Goal: Task Accomplishment & Management: Use online tool/utility

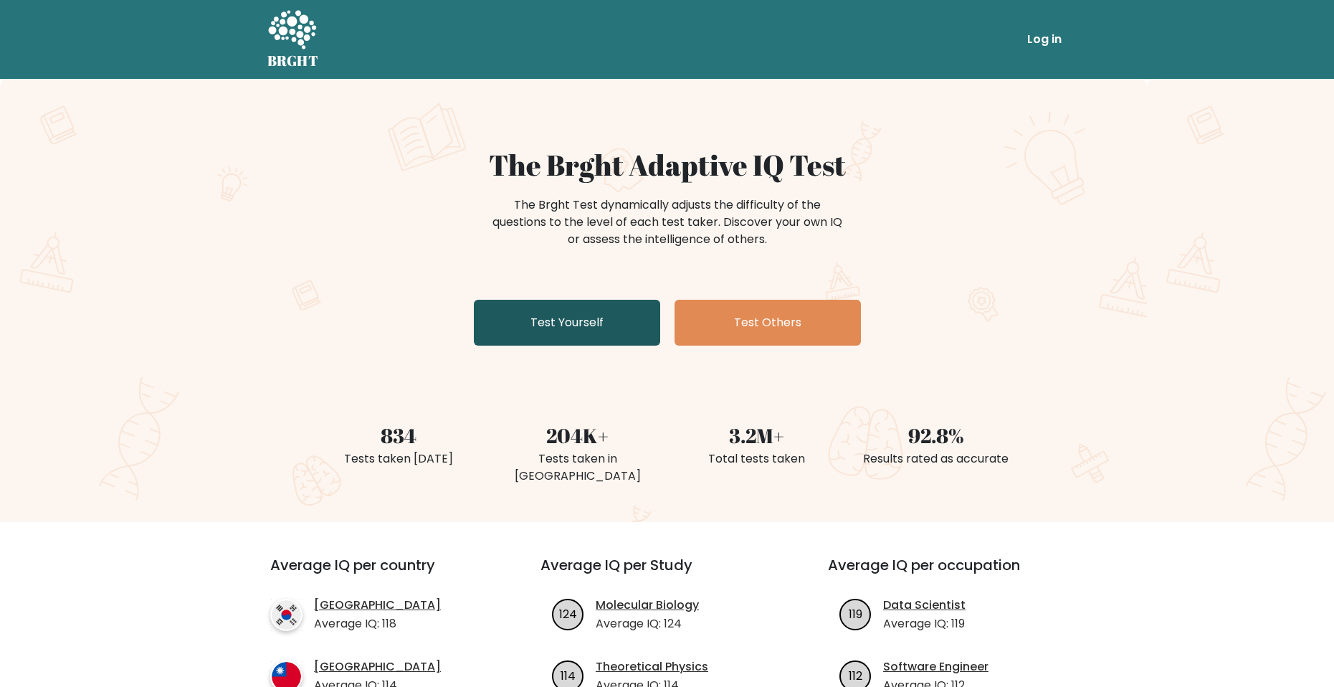
click at [601, 323] on link "Test Yourself" at bounding box center [567, 323] width 186 height 46
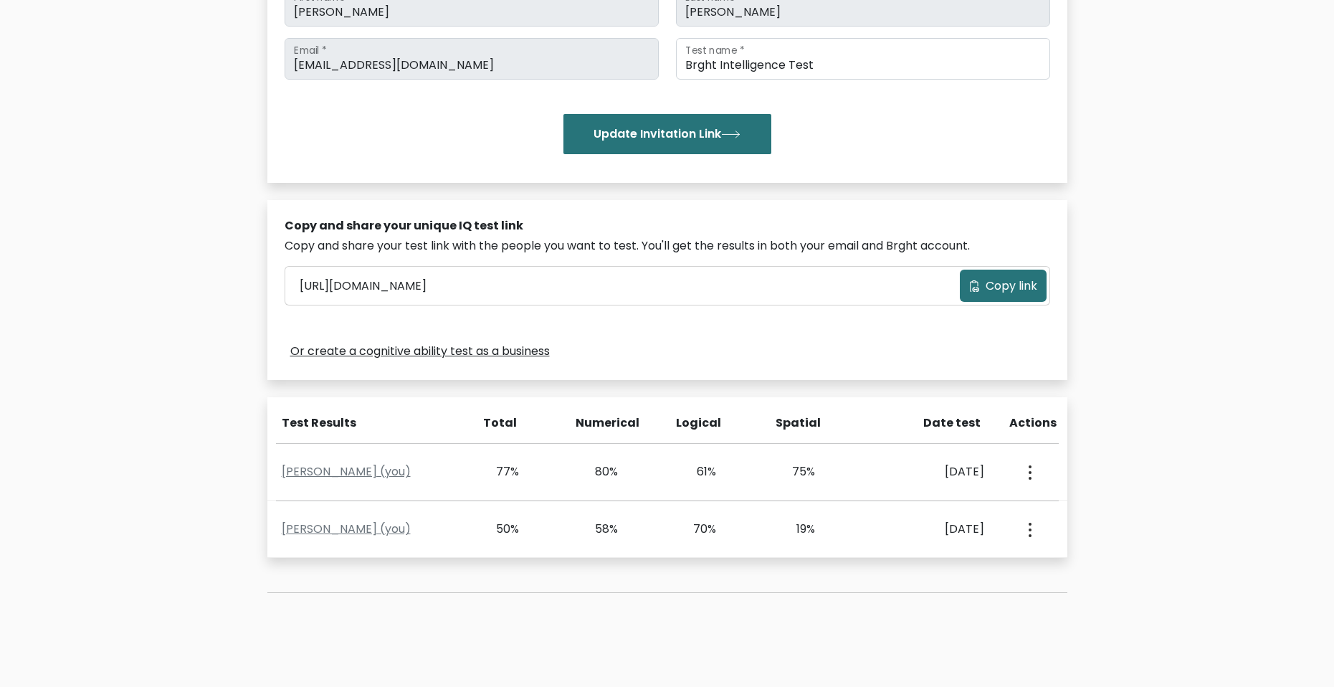
scroll to position [350, 0]
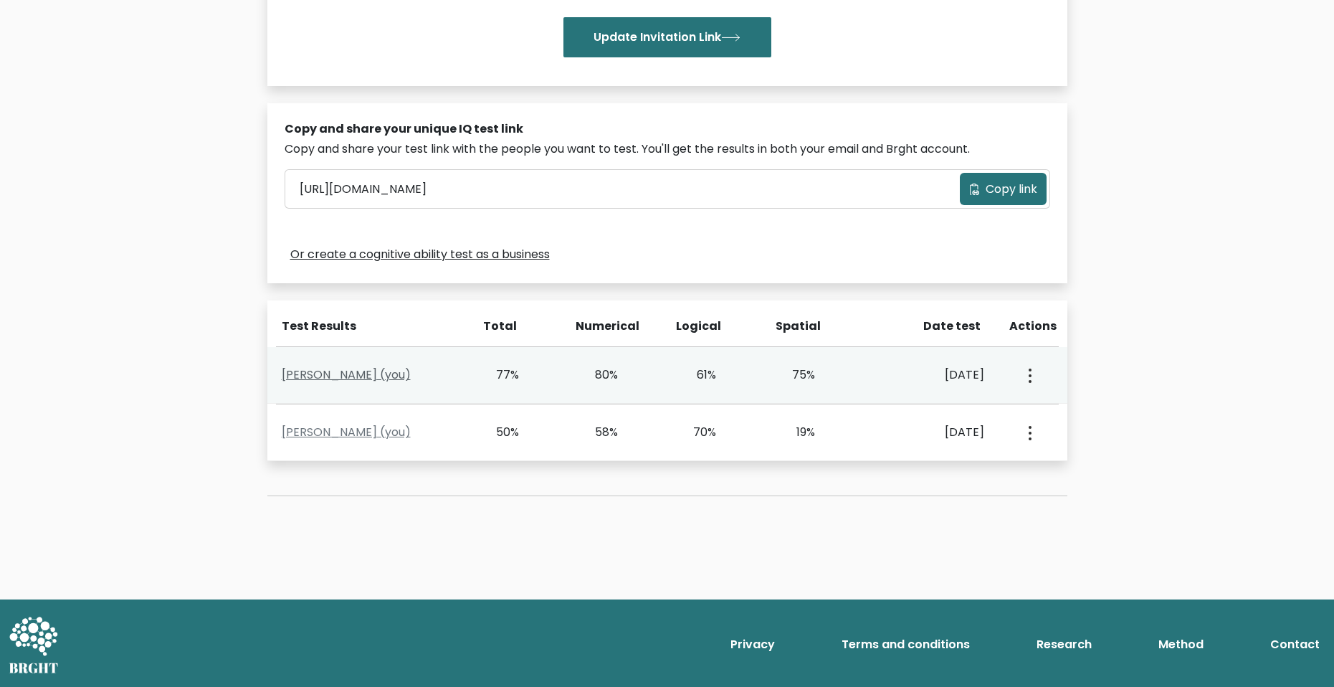
click at [336, 376] on link "Ashton Chiu (you)" at bounding box center [346, 374] width 129 height 16
